Goal: Task Accomplishment & Management: Complete application form

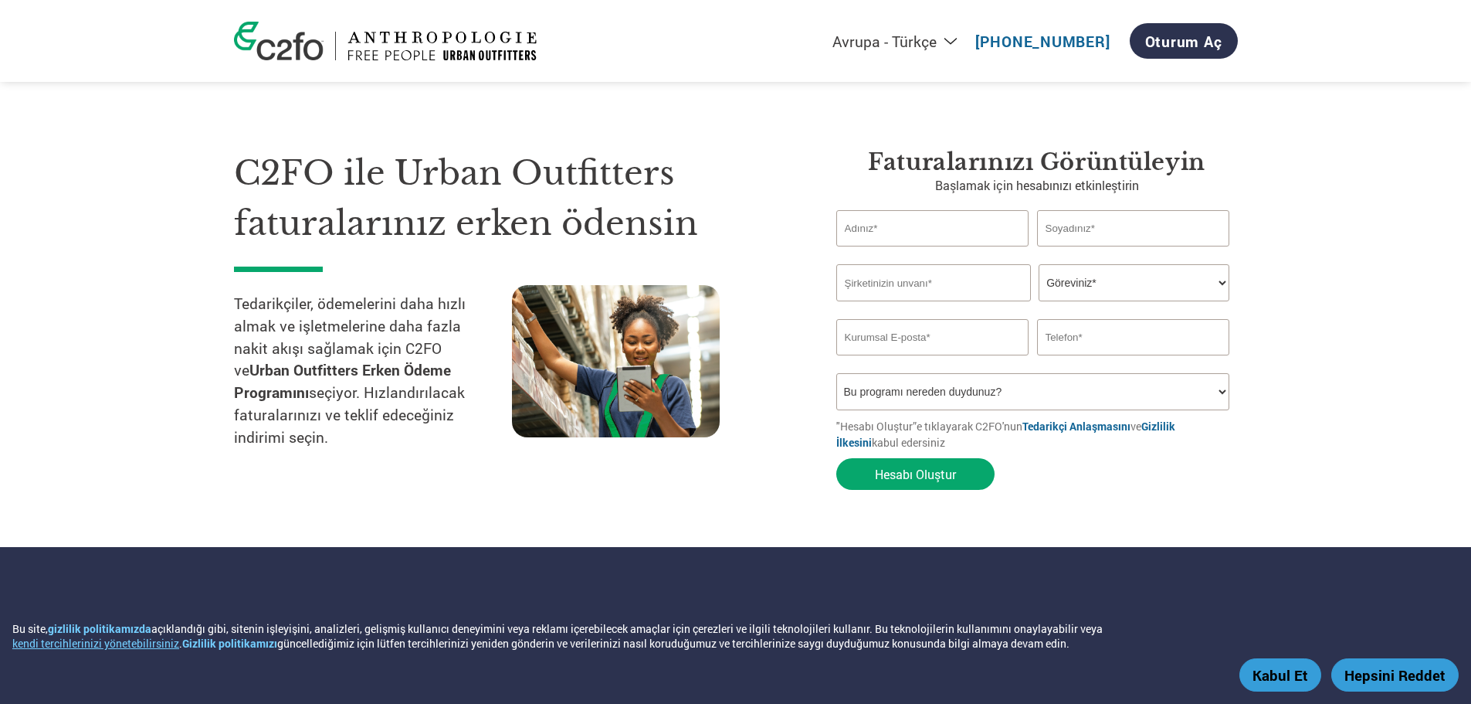
select select "tr-TR"
drag, startPoint x: 0, startPoint y: 0, endPoint x: 921, endPoint y: 230, distance: 949.0
click at [921, 230] on input "text" at bounding box center [933, 228] width 193 height 36
type input "Eyup"
click at [1076, 236] on input "text" at bounding box center [1133, 228] width 193 height 36
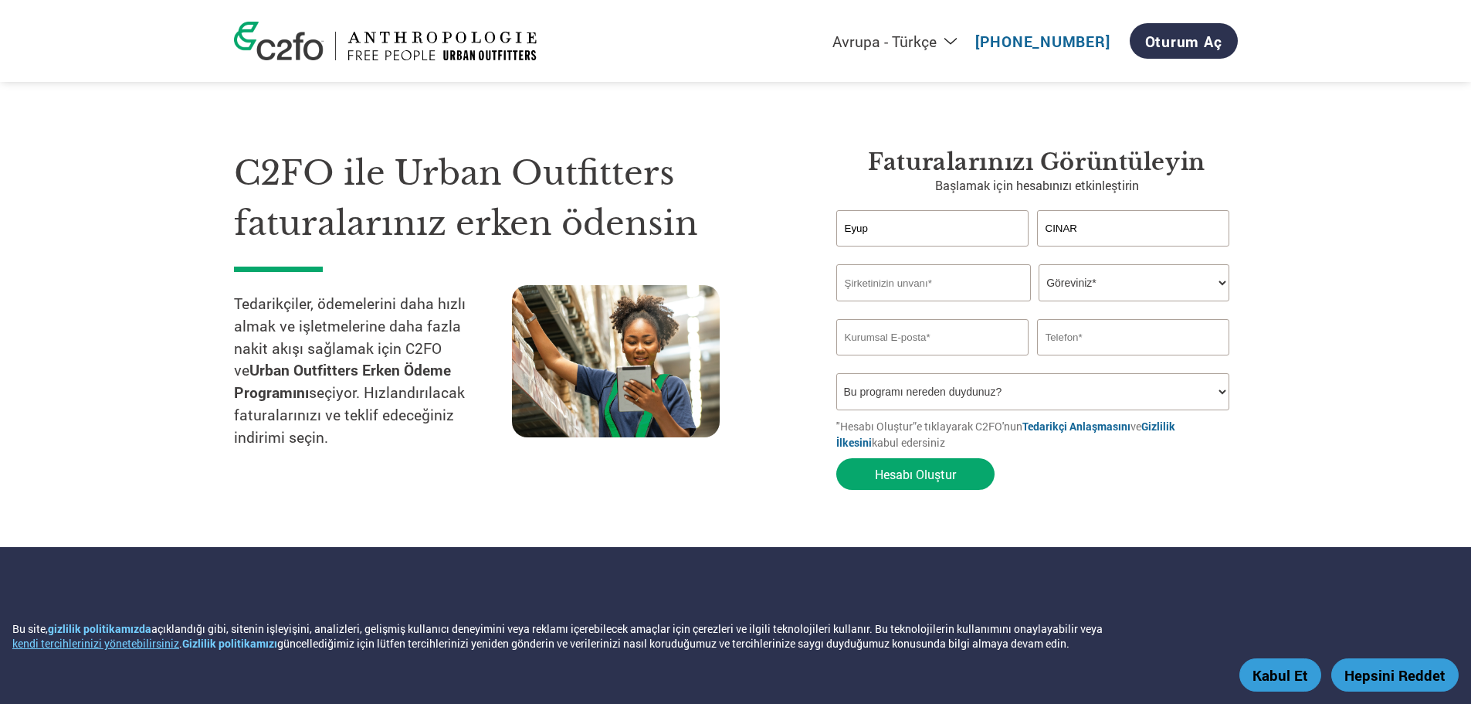
type input "CINAR"
click at [965, 290] on input "text" at bounding box center [934, 282] width 195 height 37
type input "ADA TRIKO TESKTIL [DOMAIN_NAME] [DOMAIN_NAME]"
click at [1106, 285] on select "Göreviniz* CFO Denetçi Krediler Müdürü Finans Direktörü [PERSON_NAME] CEO Başka…" at bounding box center [1134, 282] width 191 height 37
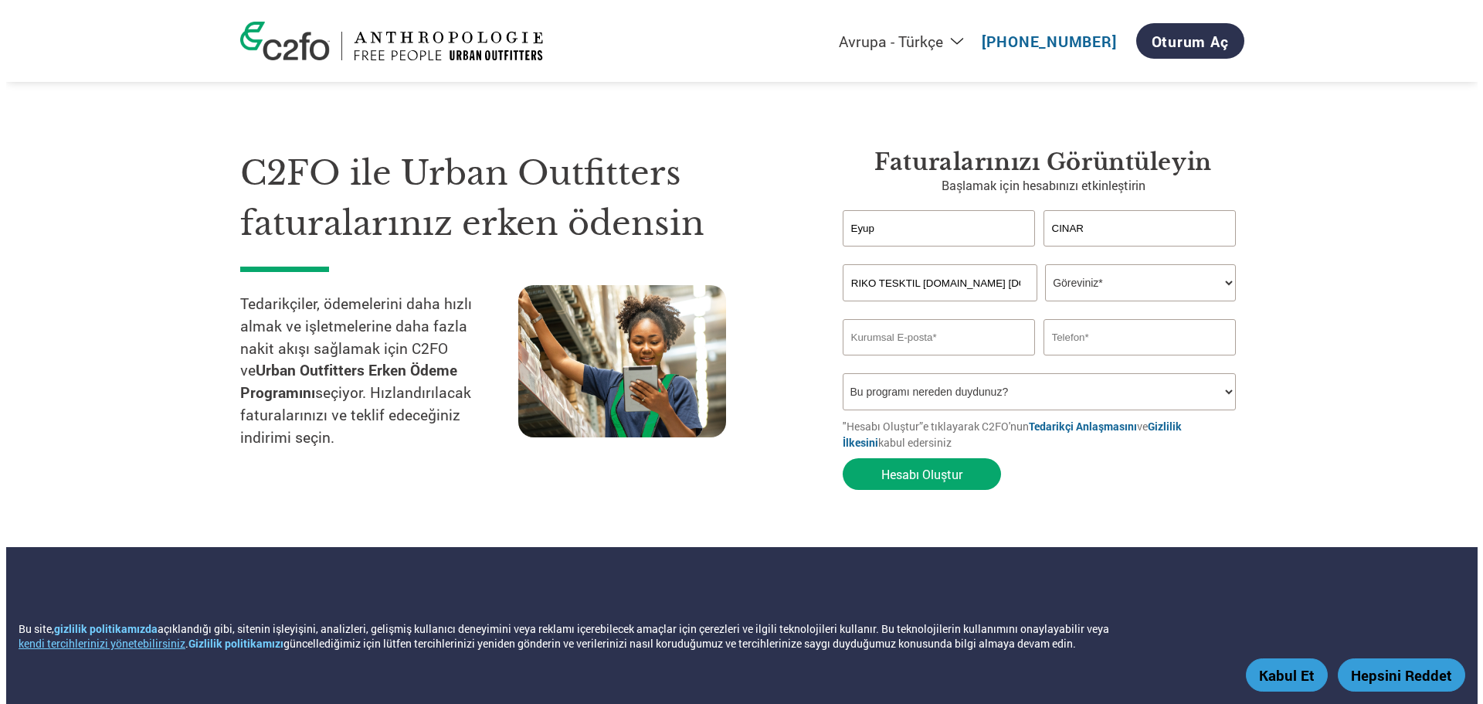
scroll to position [0, 0]
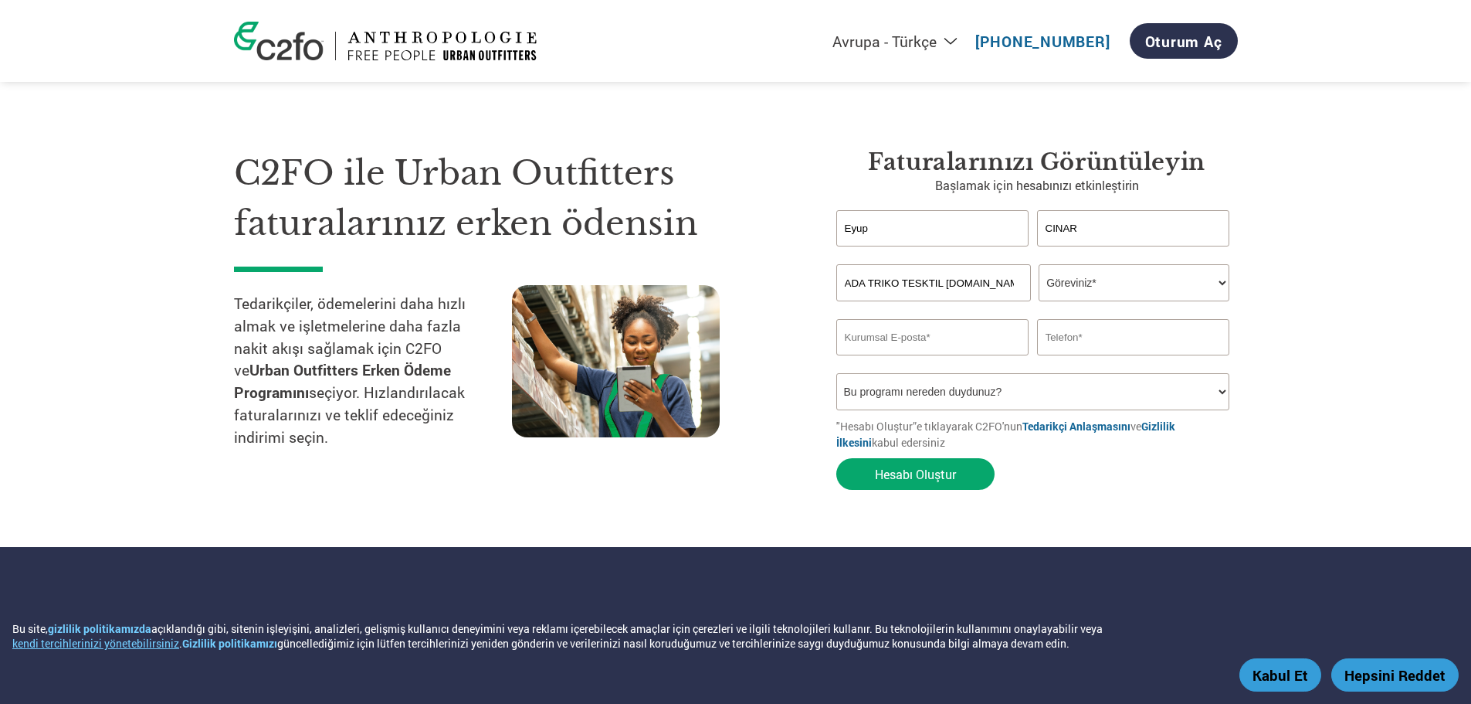
select select "FINANCE_DIRECTOR"
click at [1039, 264] on select "Göreviniz* CFO Denetçi Krediler Müdürü Finans Direktörü [PERSON_NAME] CEO Başka…" at bounding box center [1134, 282] width 191 height 37
click at [932, 344] on input "email" at bounding box center [933, 337] width 193 height 36
type input "[EMAIL_ADDRESS][DOMAIN_NAME]"
click at [1062, 340] on input "text" at bounding box center [1133, 337] width 193 height 36
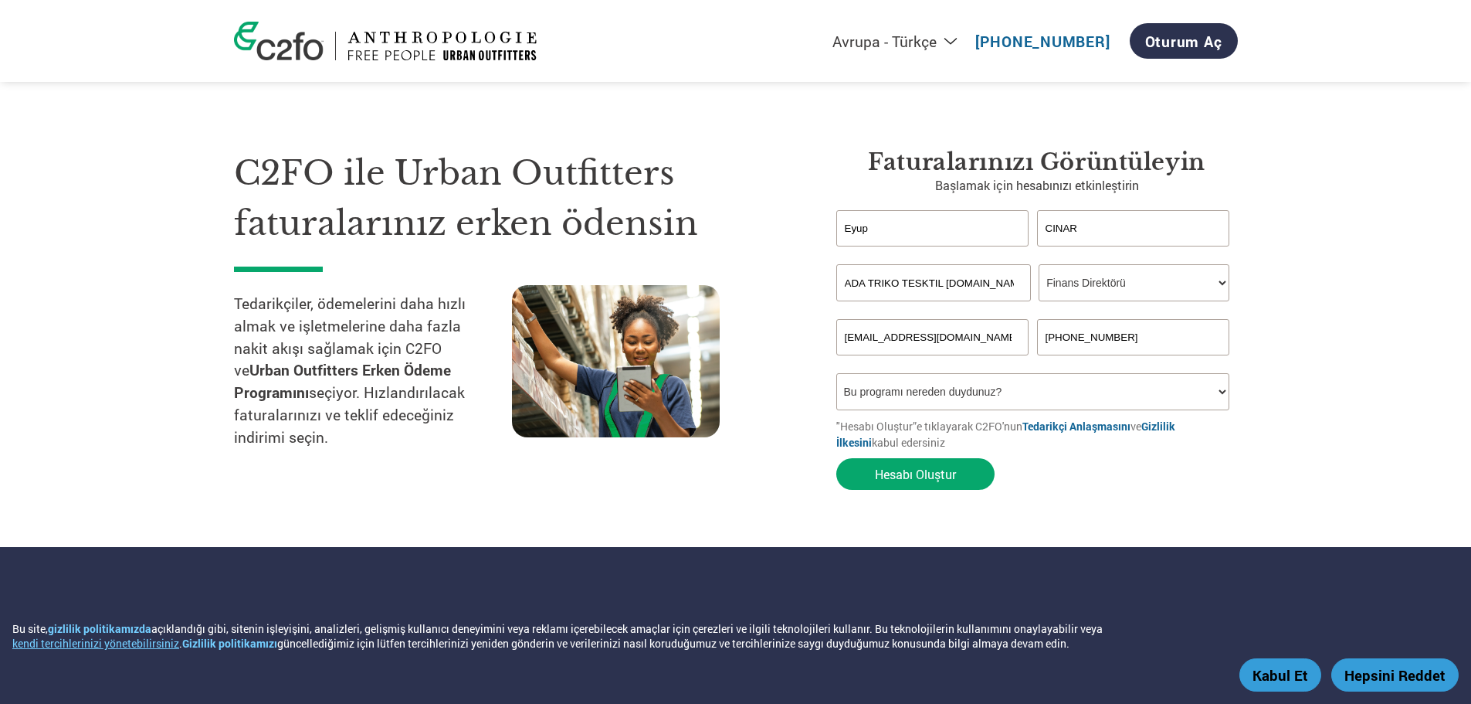
type input "[PHONE_NUMBER]"
click at [1013, 395] on select "Bu programı nereden duydunuz? Mektup E-posta Sosyal Medya Online Arama Aile/​Ar…" at bounding box center [1034, 391] width 394 height 37
select select "Email"
click at [837, 373] on select "Bu programı nereden duydunuz? Mektup E-posta Sosyal Medya Online Arama Aile/​Ar…" at bounding box center [1034, 391] width 394 height 37
click at [949, 473] on button "Hesabı Oluştur" at bounding box center [916, 474] width 158 height 32
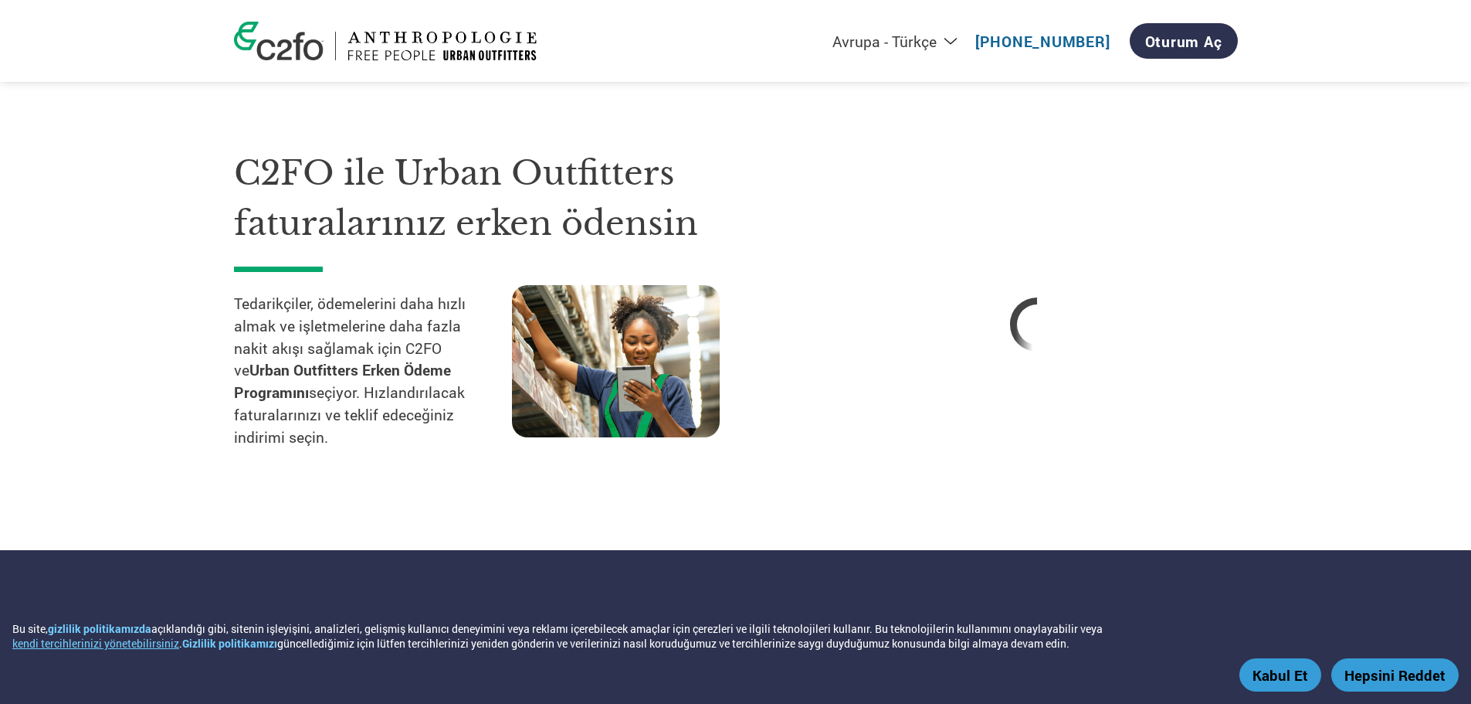
select select "tr-TR"
